Goal: Task Accomplishment & Management: Complete application form

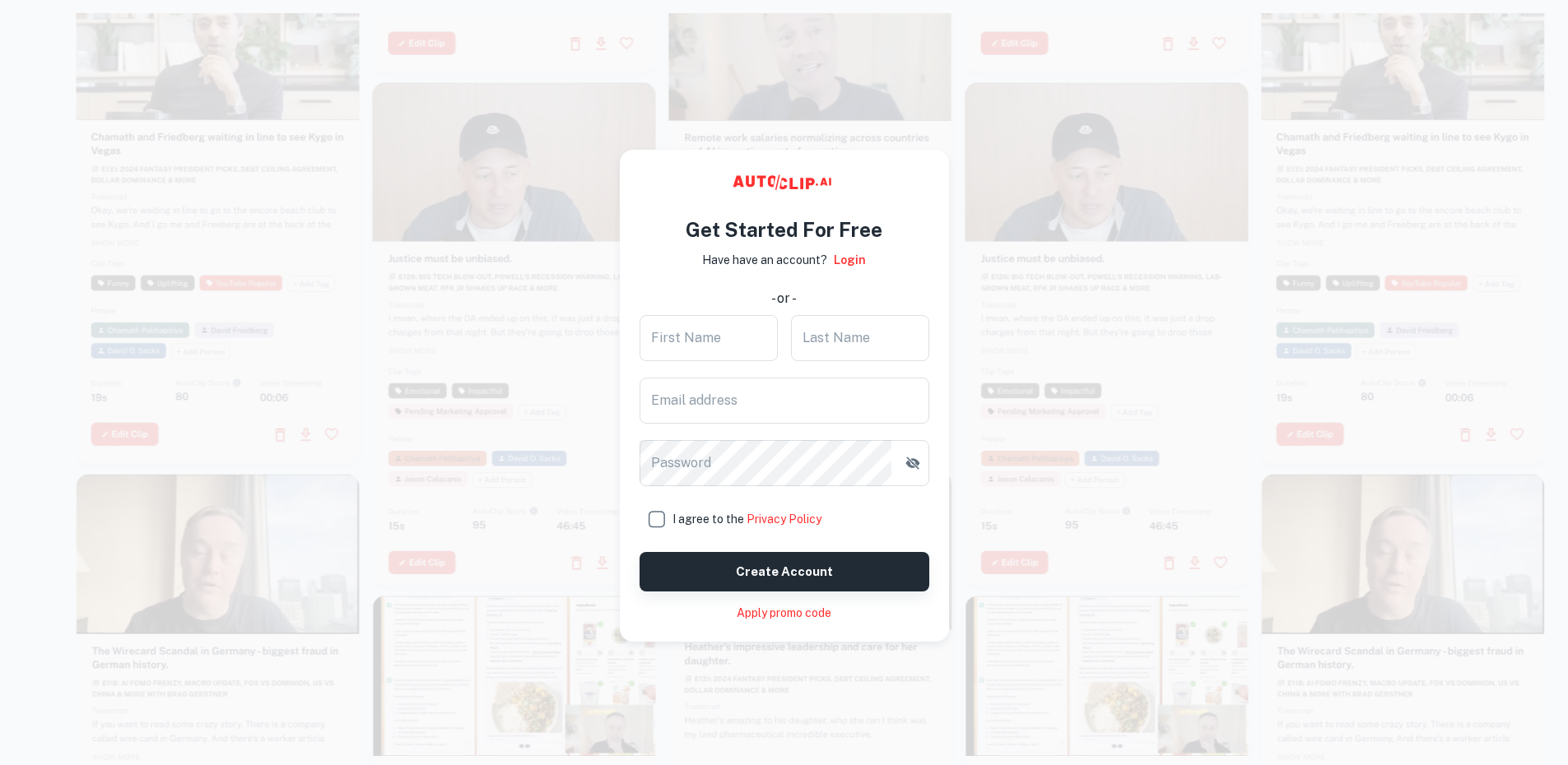
click at [792, 558] on button "Create account" at bounding box center [784, 571] width 290 height 39
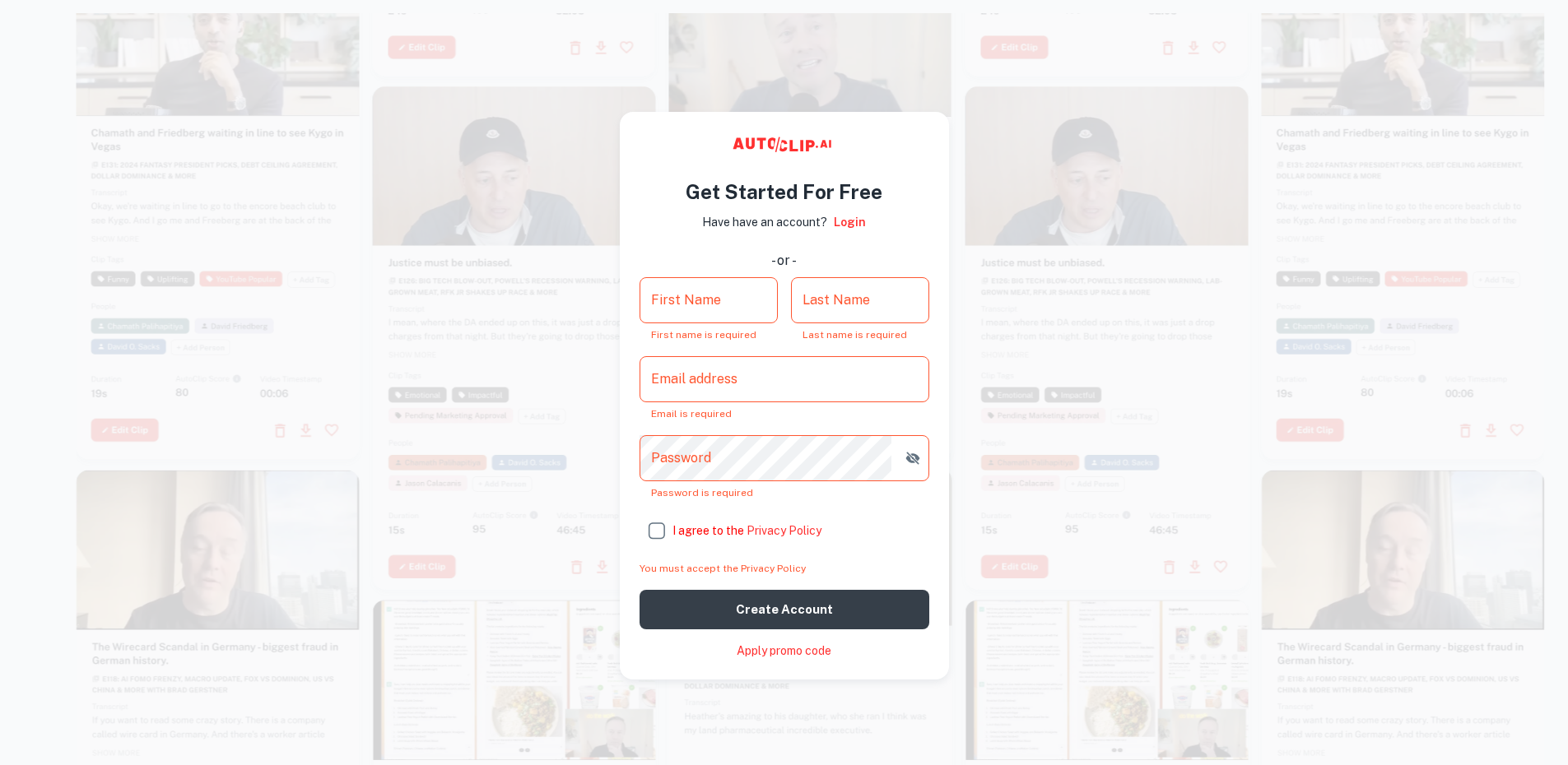
click at [738, 293] on input "First Name" at bounding box center [709, 300] width 138 height 46
type input "[PERSON_NAME]"
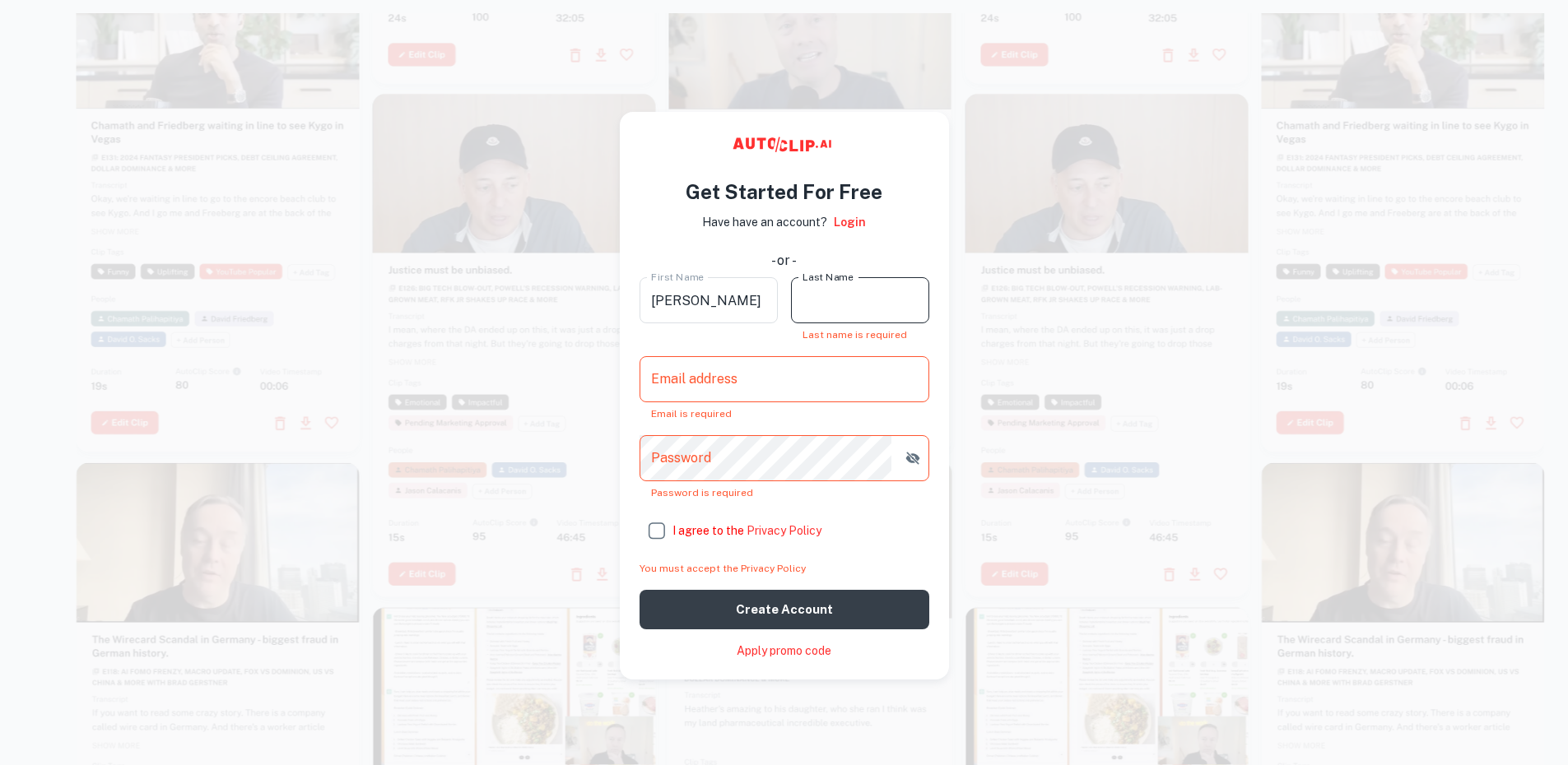
click at [819, 305] on input "Last Name" at bounding box center [860, 300] width 138 height 46
type input "[PERSON_NAME]"
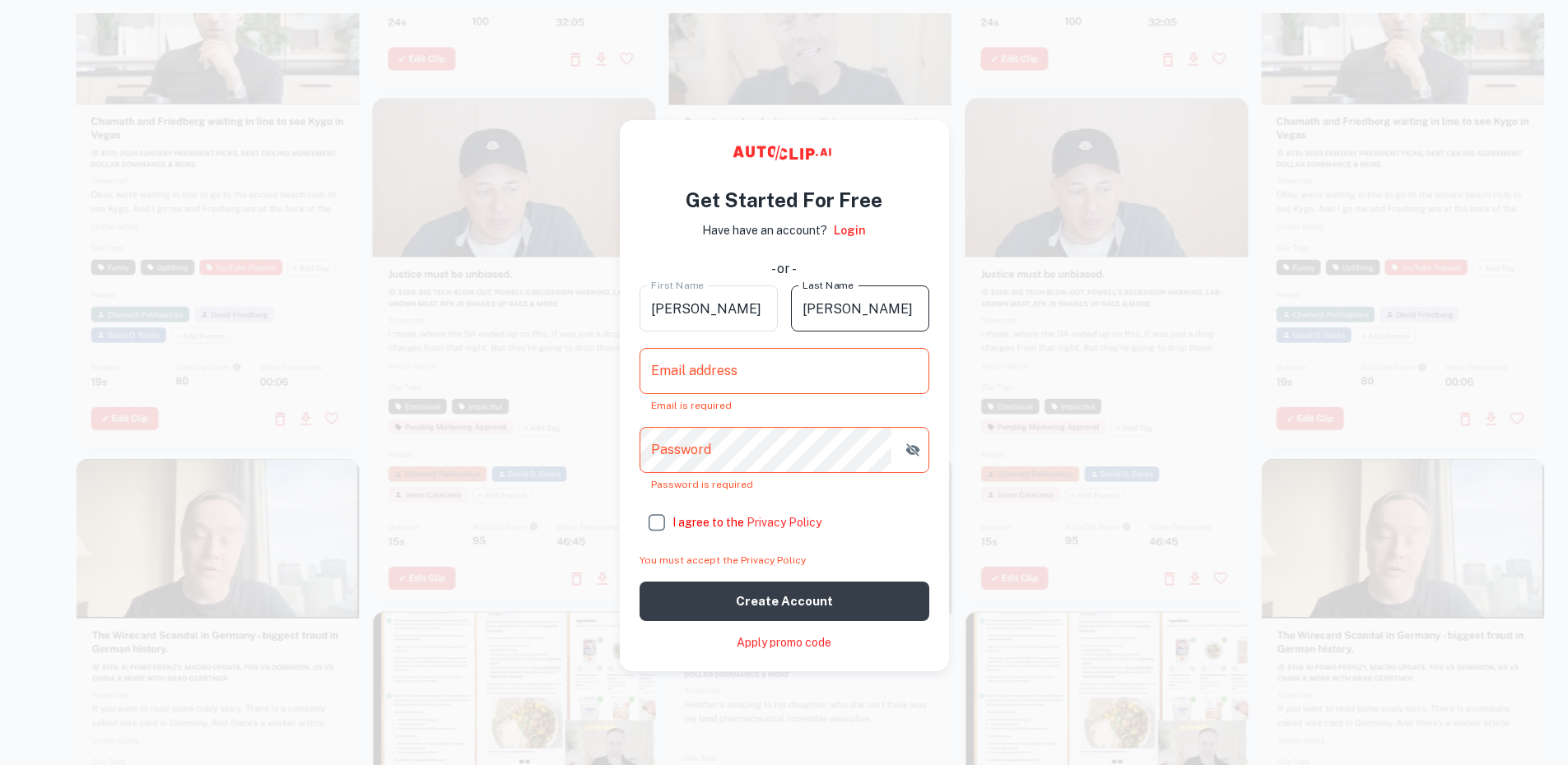
click at [770, 373] on input "Email address" at bounding box center [784, 371] width 290 height 46
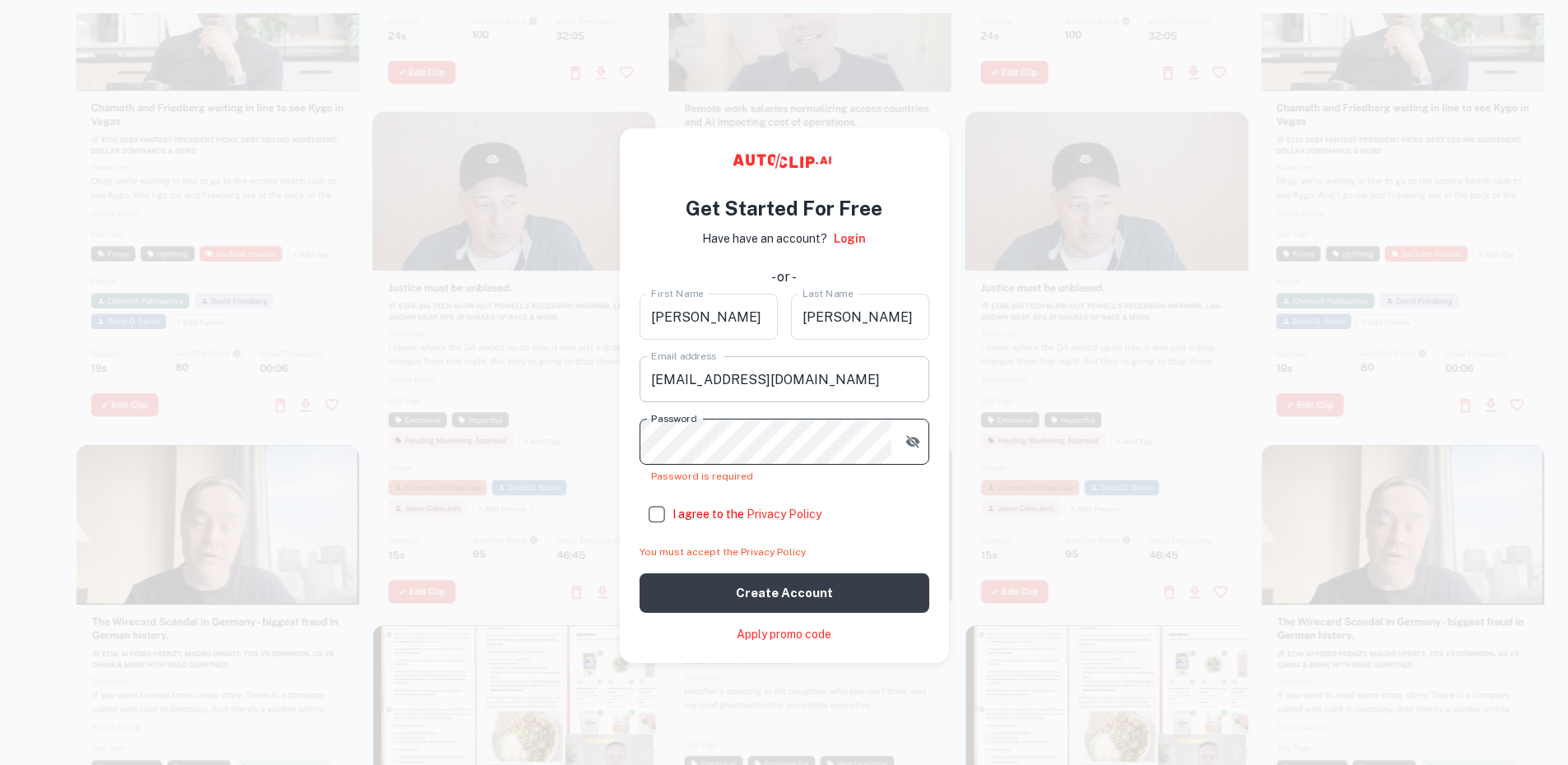
click at [652, 382] on input "[EMAIL_ADDRESS][DOMAIN_NAME]" at bounding box center [784, 379] width 290 height 46
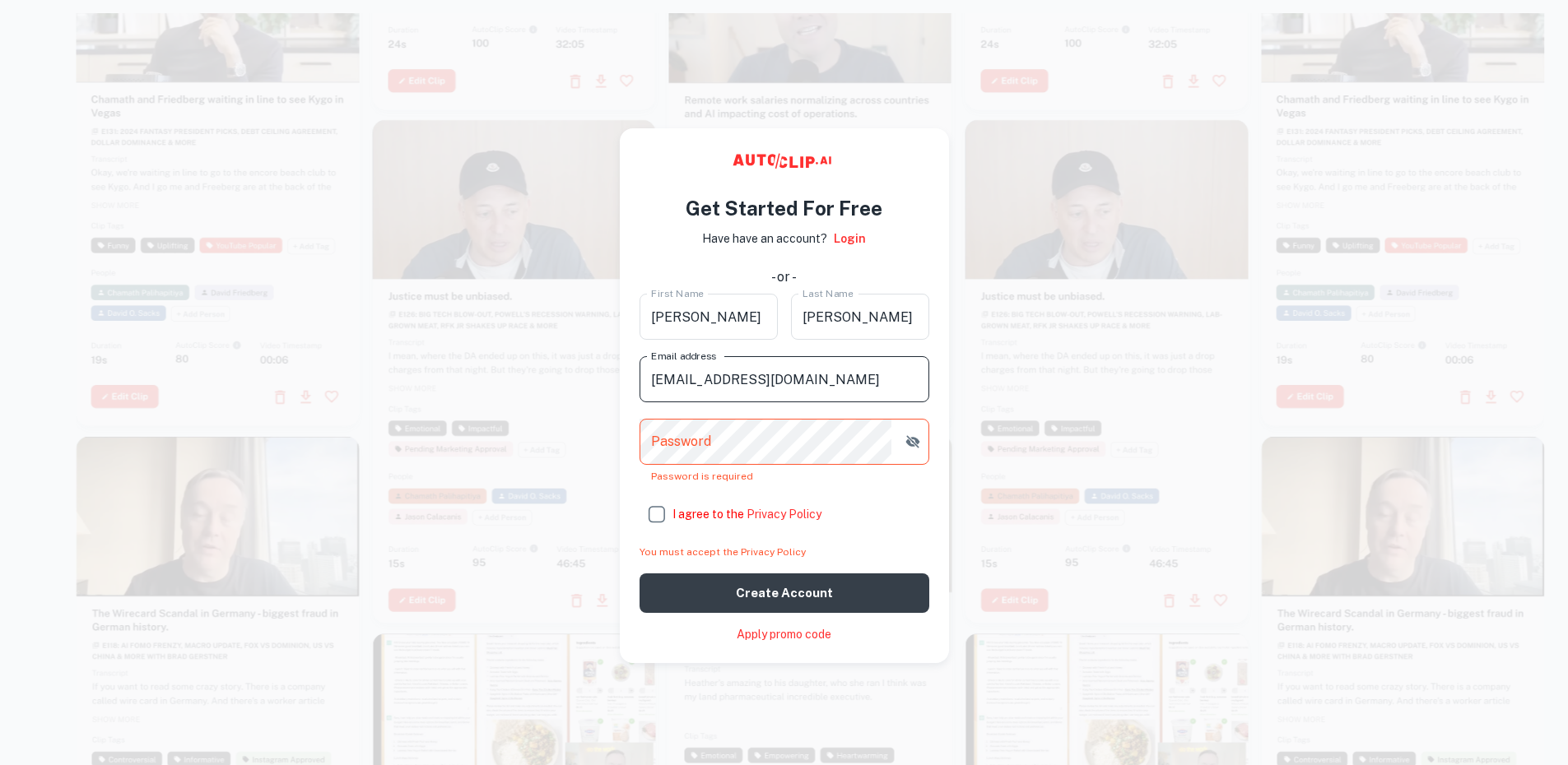
type input "[EMAIL_ADDRESS][DOMAIN_NAME]"
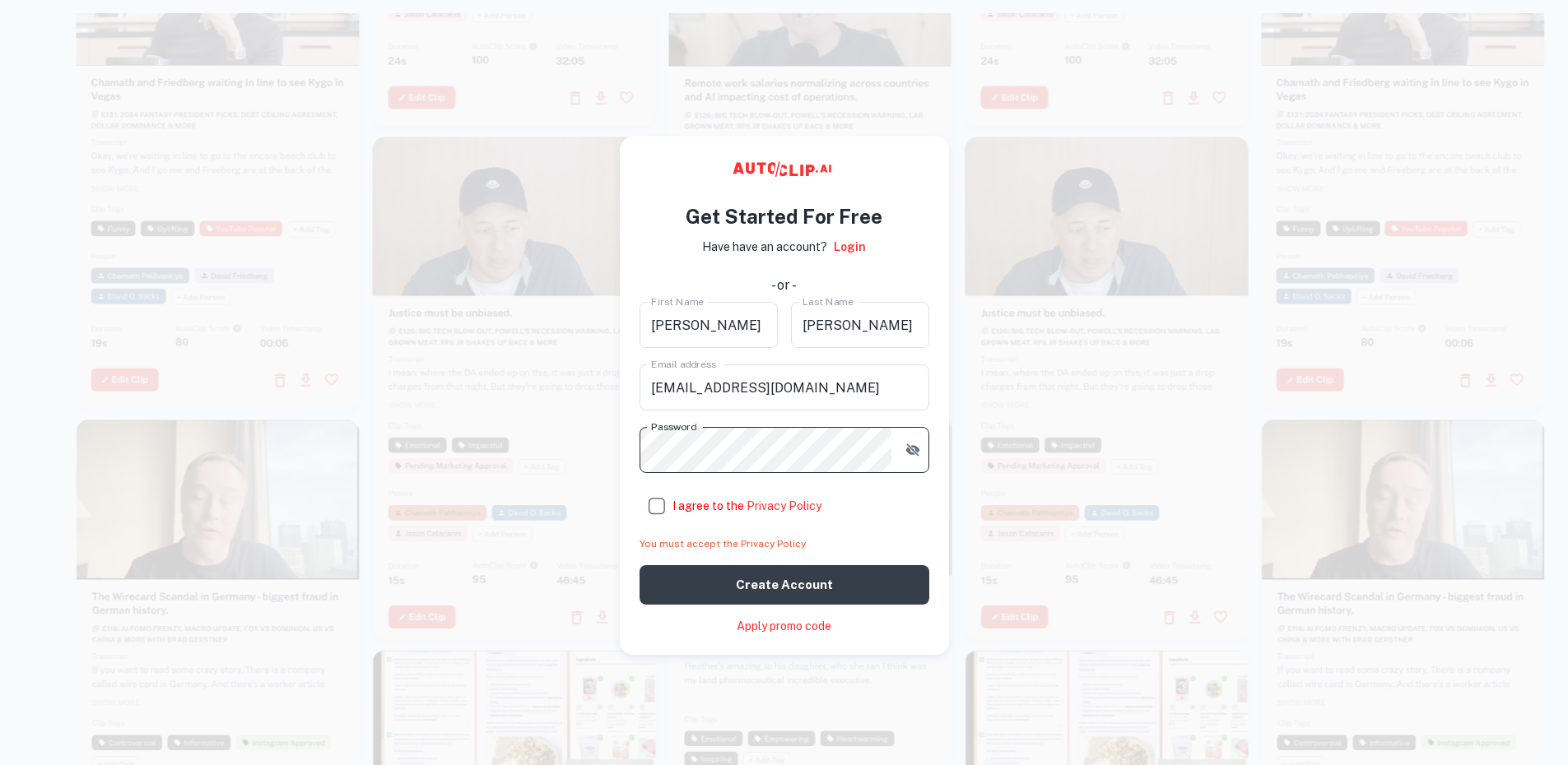
click at [671, 502] on input "I agree to the Privacy Policy" at bounding box center [656, 506] width 33 height 33
checkbox input "true"
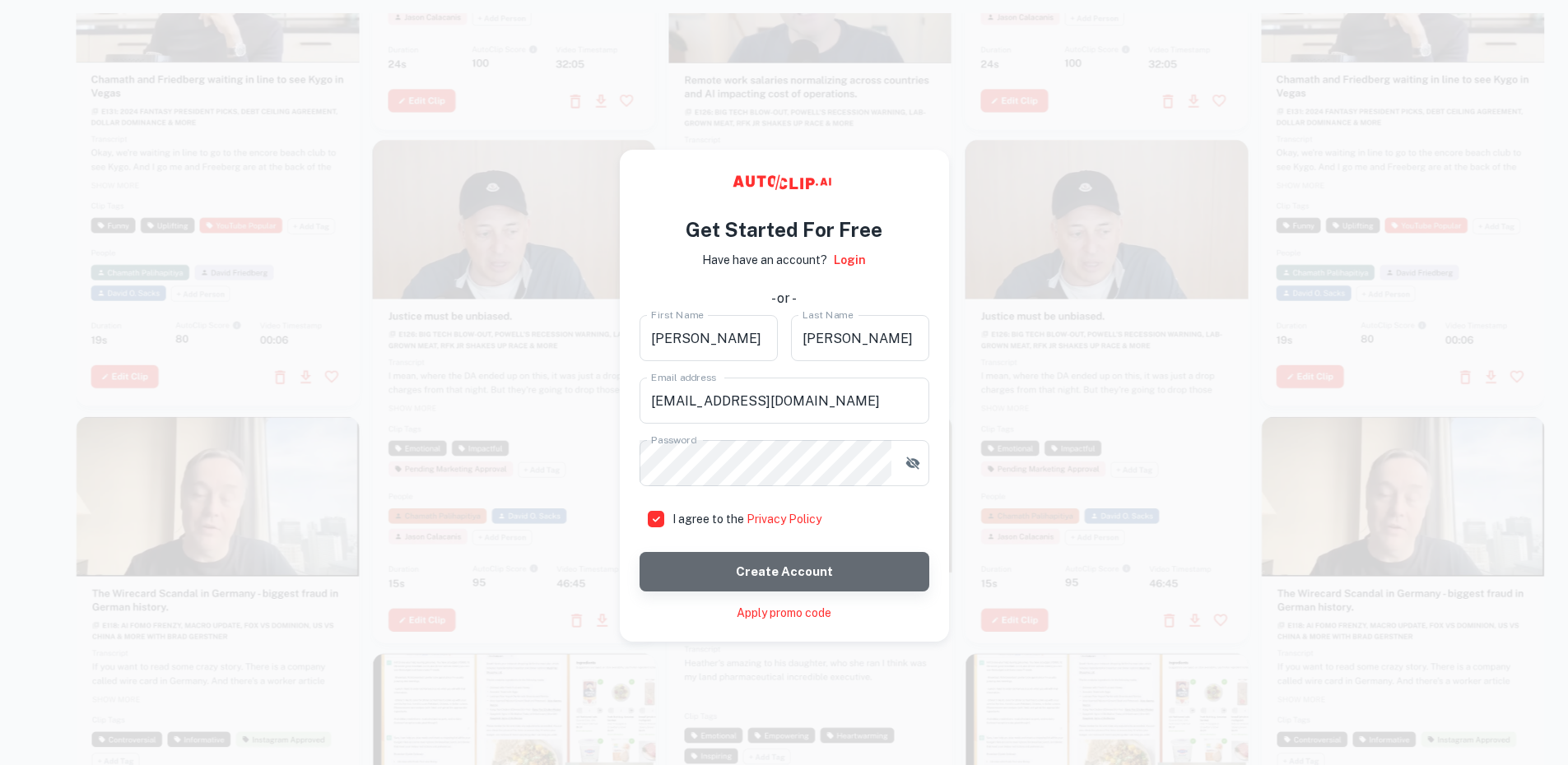
click at [760, 586] on button "Create account" at bounding box center [784, 571] width 290 height 39
